Goal: Find specific page/section: Find specific page/section

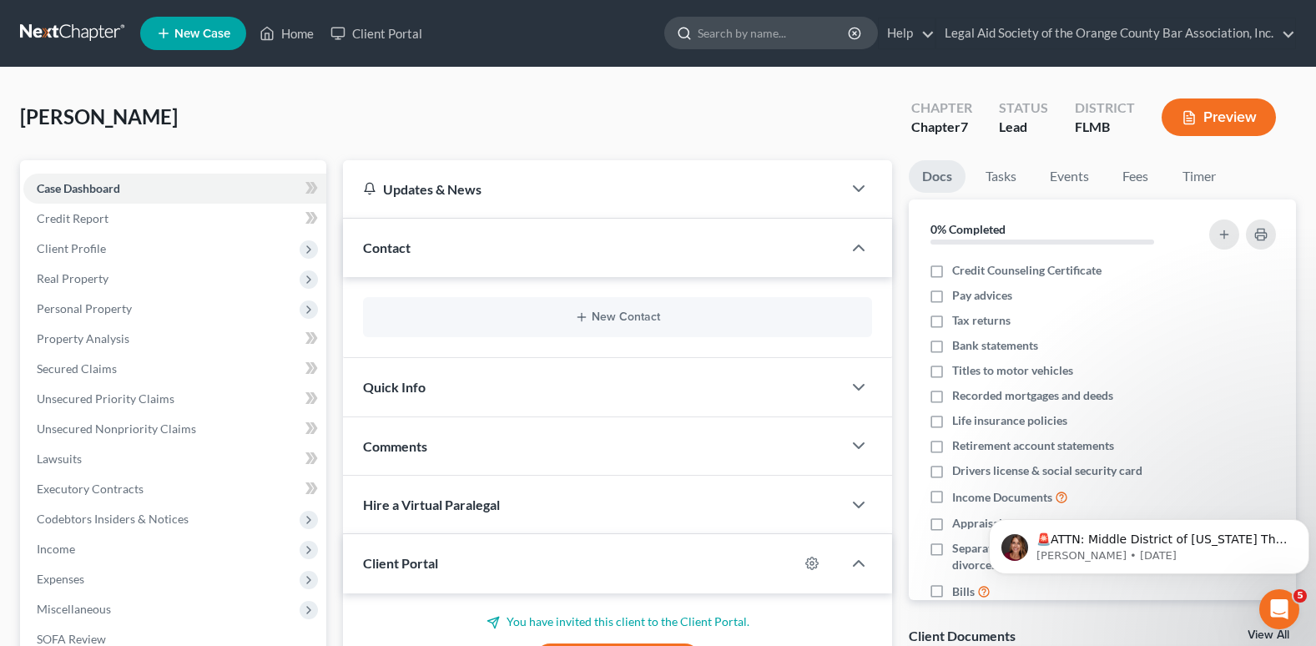
click at [728, 38] on input "search" at bounding box center [774, 33] width 153 height 31
click at [283, 21] on link "Home" at bounding box center [286, 33] width 71 height 30
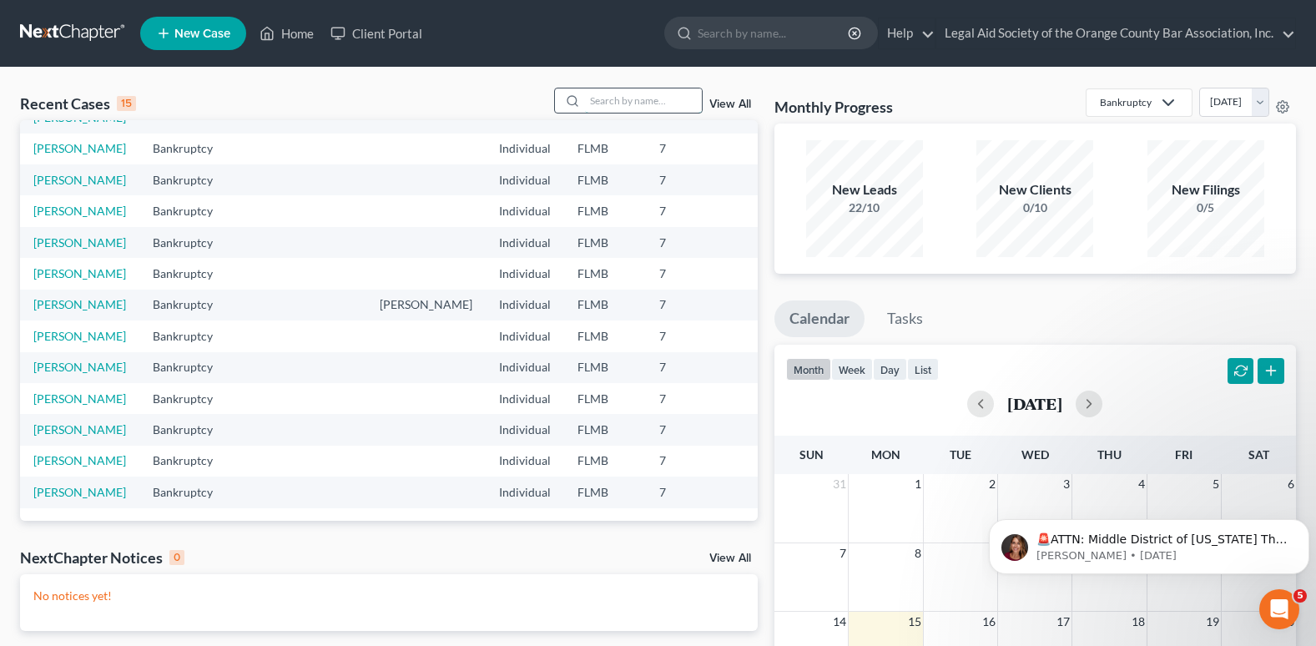
click at [631, 101] on input "search" at bounding box center [643, 100] width 117 height 24
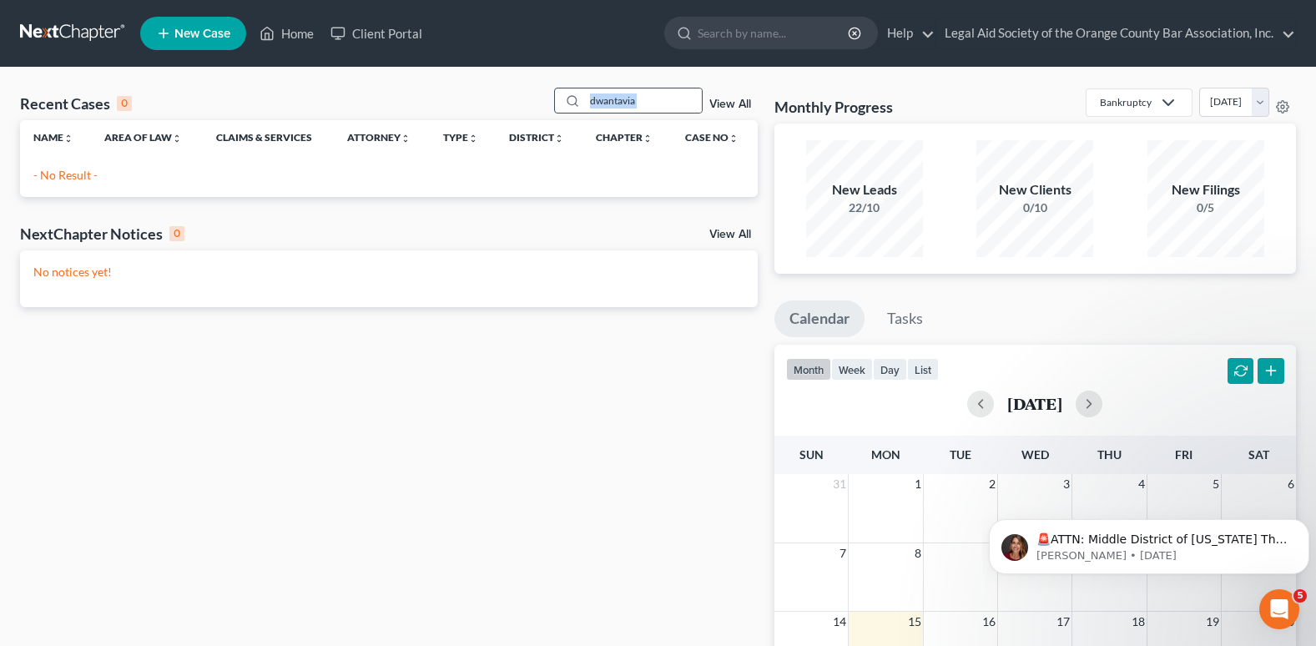
drag, startPoint x: 708, startPoint y: 99, endPoint x: 584, endPoint y: 102, distance: 123.5
click at [584, 102] on div "dwantavia View All" at bounding box center [656, 101] width 204 height 26
drag, startPoint x: 584, startPoint y: 102, endPoint x: 643, endPoint y: 428, distance: 331.6
click at [643, 428] on div "Recent Cases 0 dwantavia View All Name unfold_more expand_more expand_less Area…" at bounding box center [389, 501] width 754 height 826
drag, startPoint x: 634, startPoint y: 103, endPoint x: 587, endPoint y: 99, distance: 46.8
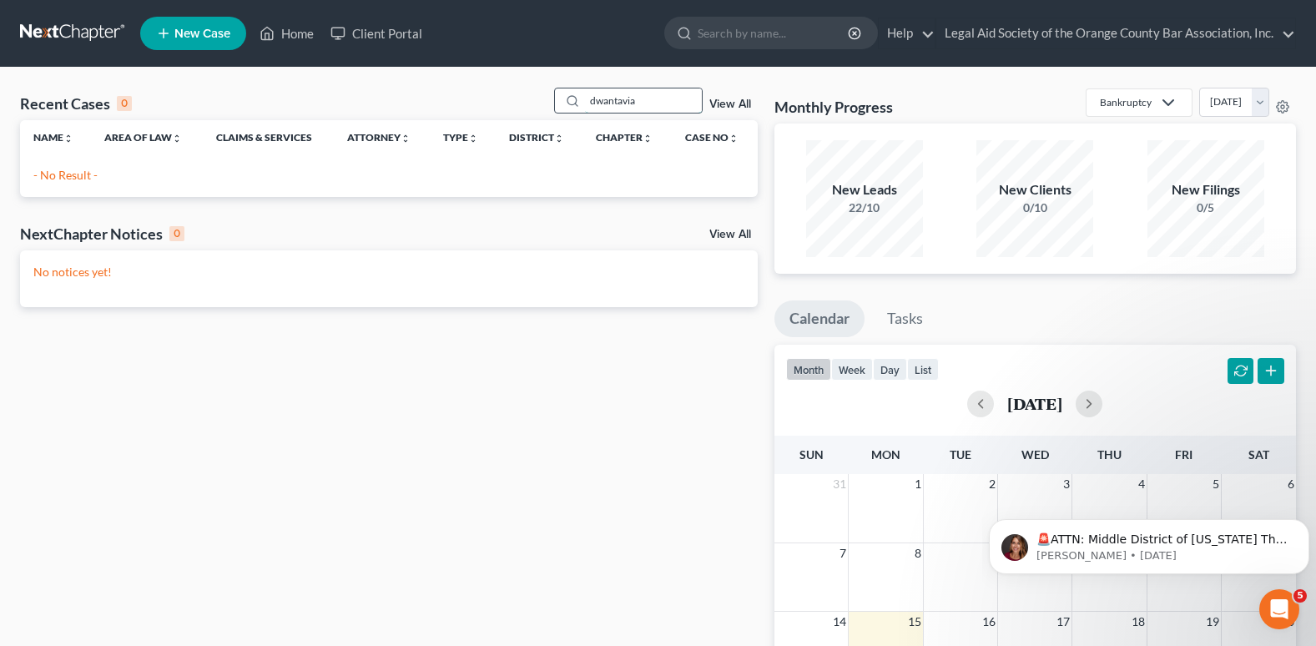
click at [587, 99] on input "dwantavia" at bounding box center [643, 100] width 117 height 24
type input "a"
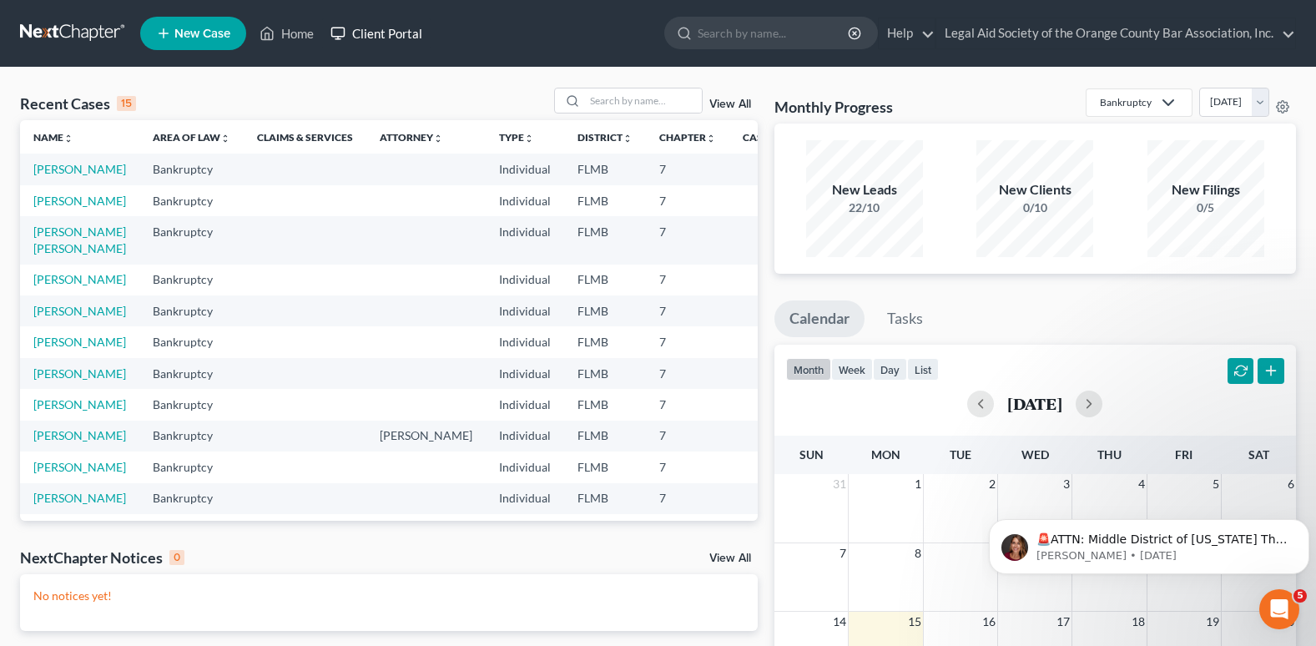
click at [406, 37] on link "Client Portal" at bounding box center [376, 33] width 108 height 30
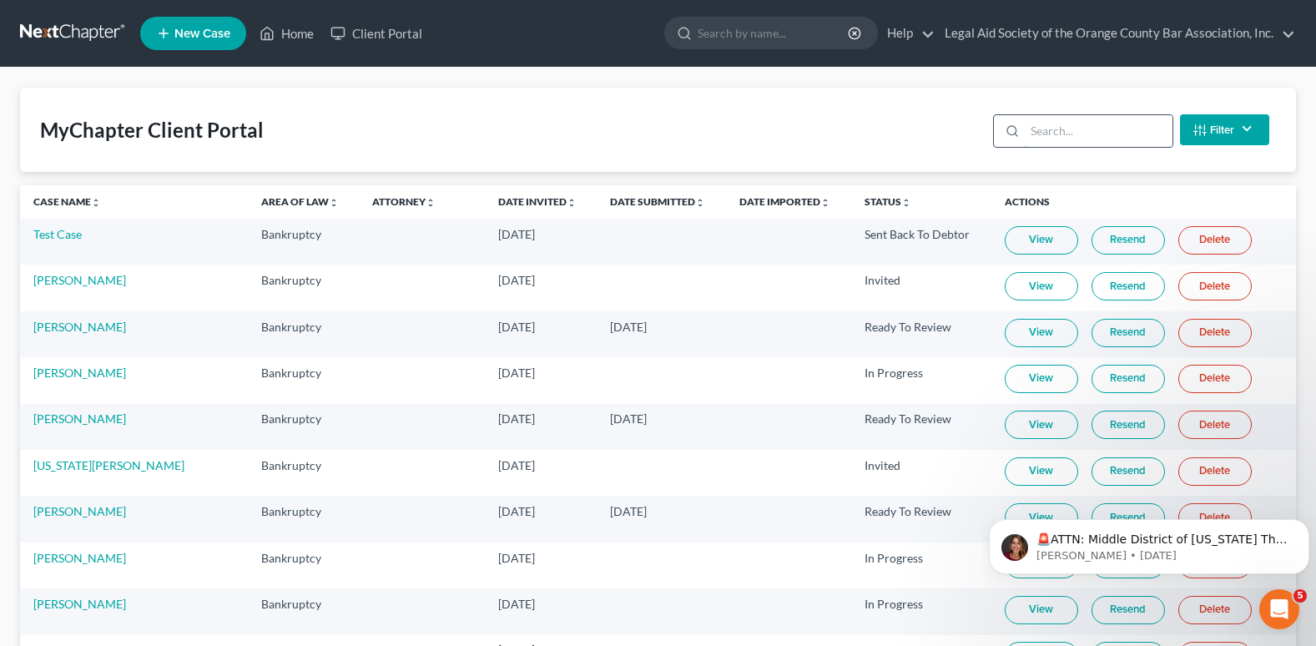
click at [1037, 121] on input "search" at bounding box center [1099, 131] width 148 height 32
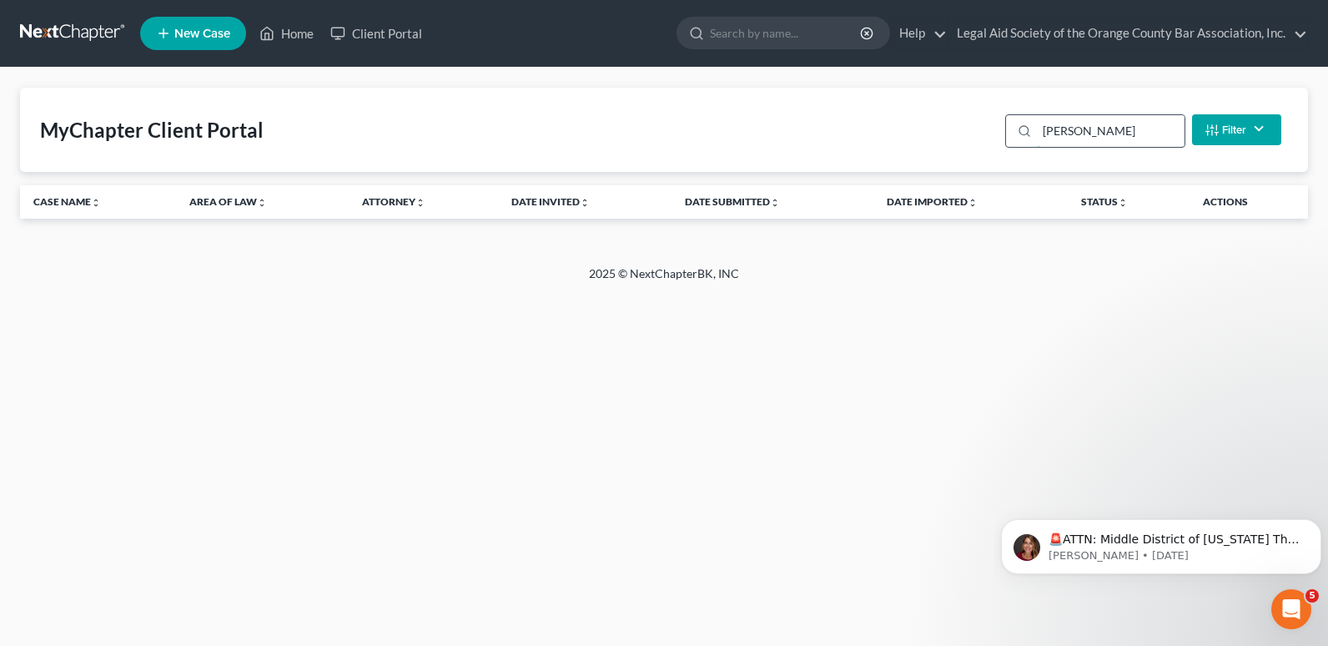
type input "[PERSON_NAME]"
drag, startPoint x: 1081, startPoint y: 134, endPoint x: 1042, endPoint y: 137, distance: 39.3
click at [1042, 137] on input "[PERSON_NAME]" at bounding box center [1111, 131] width 148 height 32
